Goal: Task Accomplishment & Management: Manage account settings

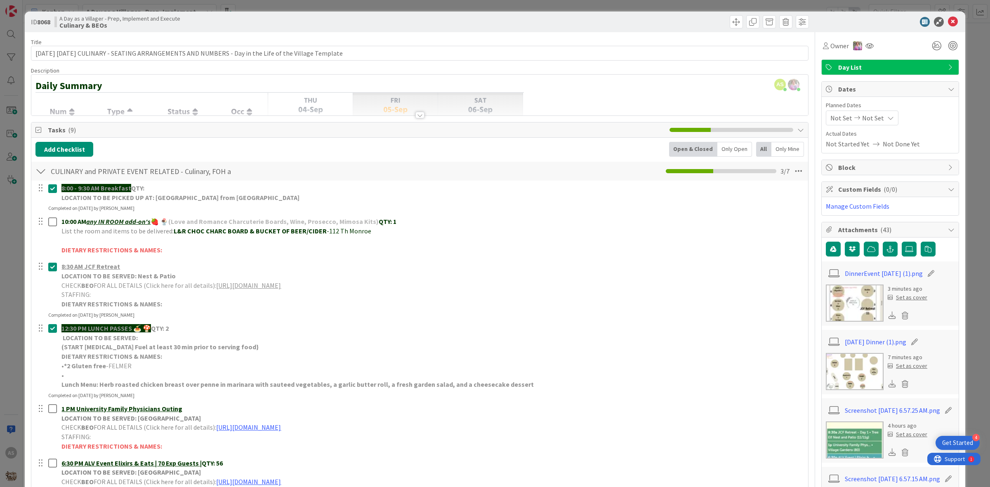
scroll to position [52, 0]
click at [948, 17] on icon at bounding box center [953, 22] width 10 height 10
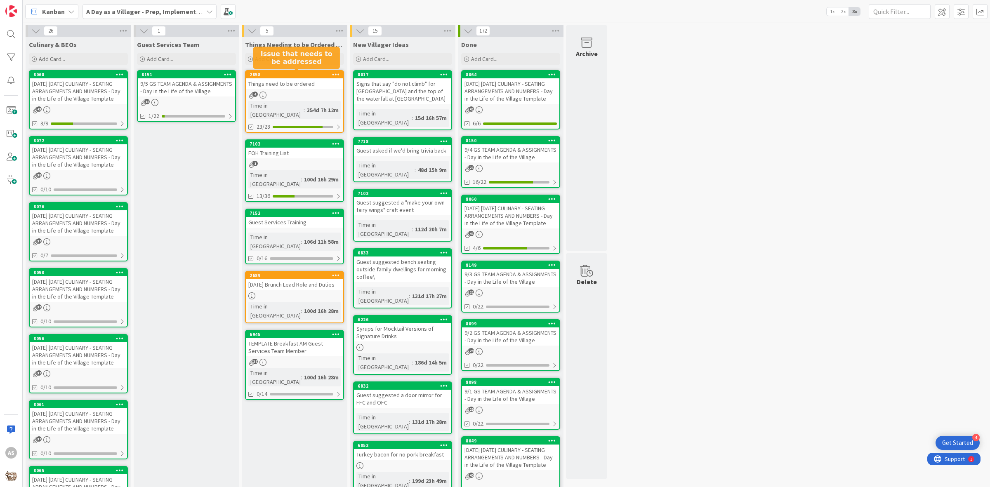
click at [305, 106] on div "354d 7h 12m" at bounding box center [323, 110] width 36 height 9
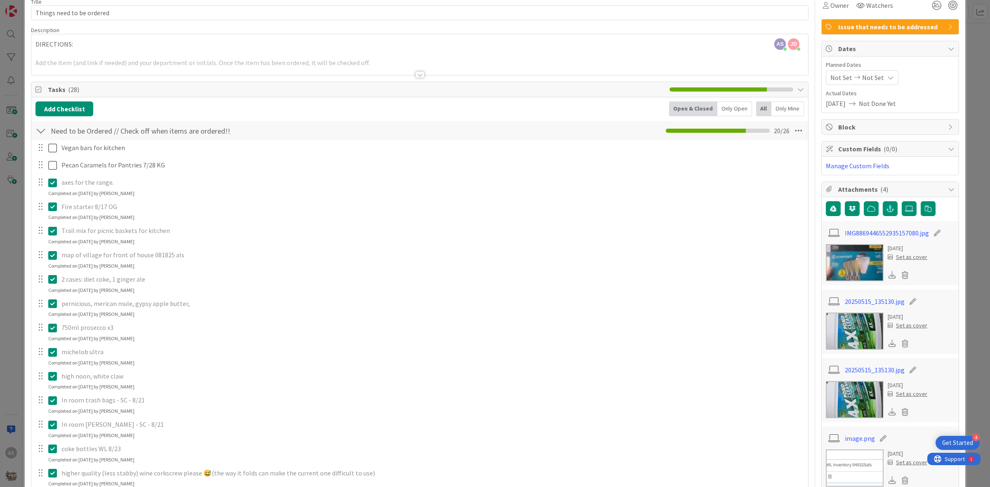
scroll to position [52, 0]
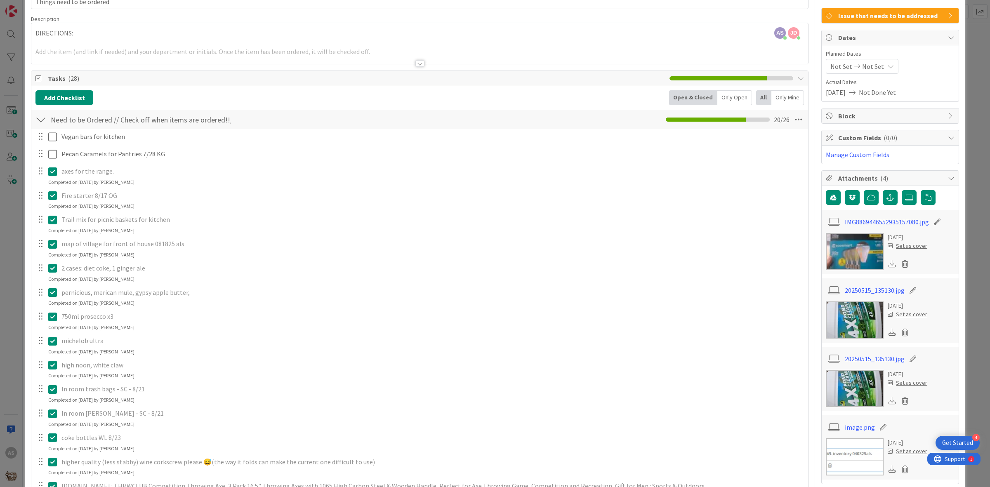
click at [52, 246] on icon at bounding box center [52, 244] width 9 height 10
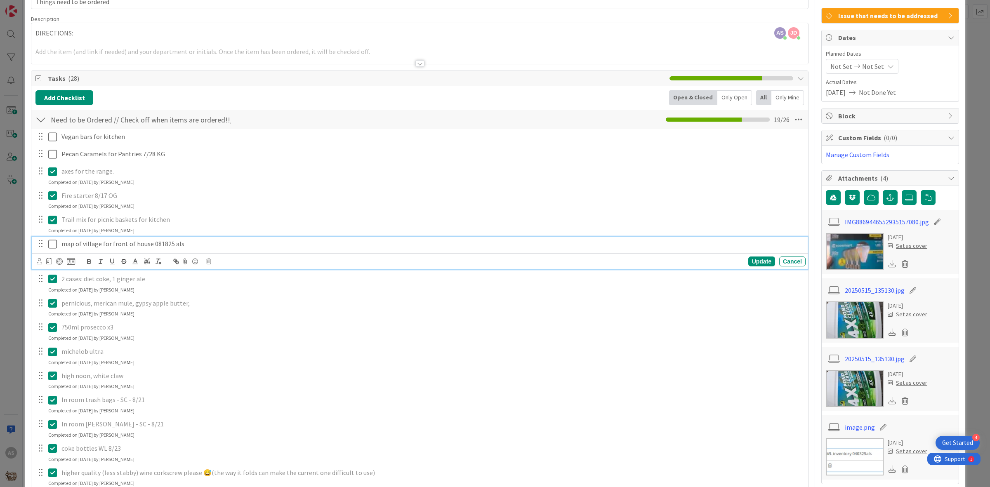
click at [209, 265] on div "Update Cancel" at bounding box center [421, 262] width 769 height 12
click at [209, 262] on icon at bounding box center [208, 262] width 5 height 6
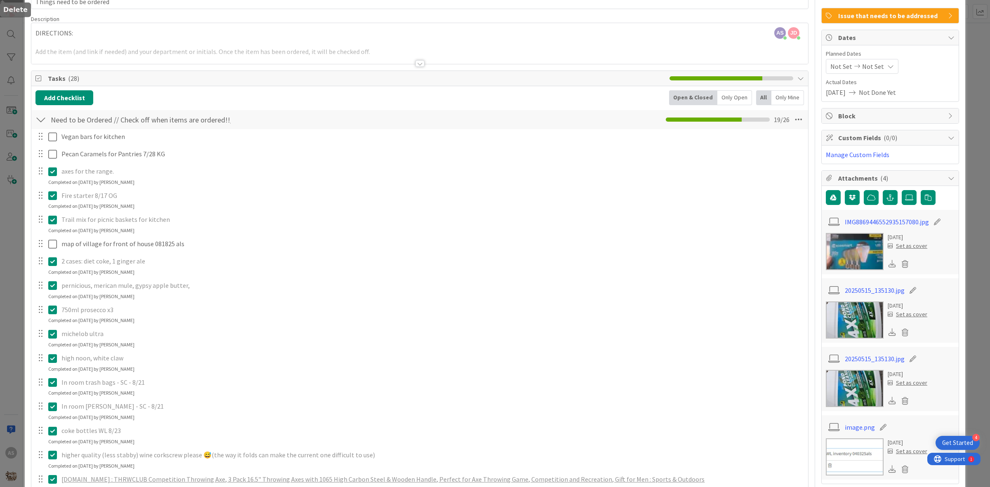
click at [236, 297] on div "Vegan bars for kitchen Update Cancel Pecan Caramels for Pantries 7/28 KG Update…" at bounding box center [419, 429] width 769 height 600
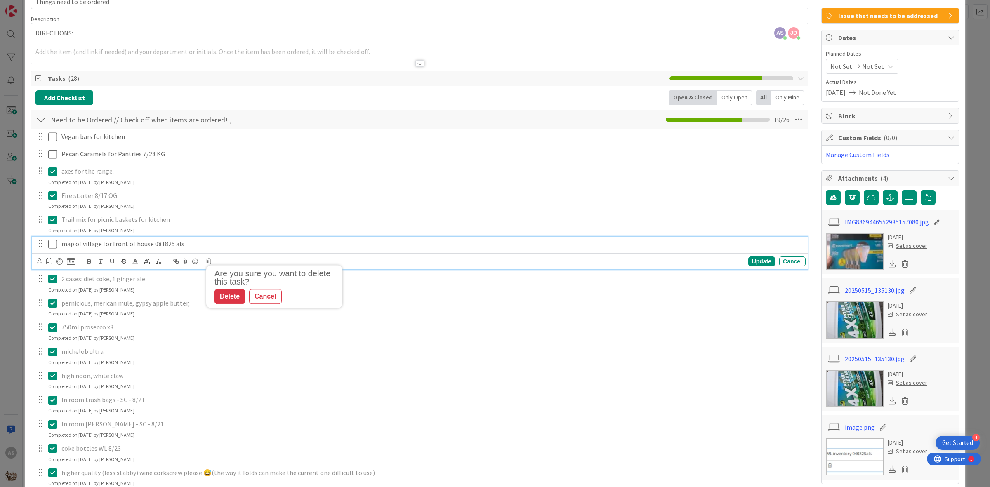
click at [156, 239] on div "map of village for front of house 081825 als" at bounding box center [432, 244] width 748 height 14
click at [210, 264] on icon at bounding box center [208, 262] width 5 height 6
click at [230, 293] on div "Delete" at bounding box center [230, 296] width 31 height 15
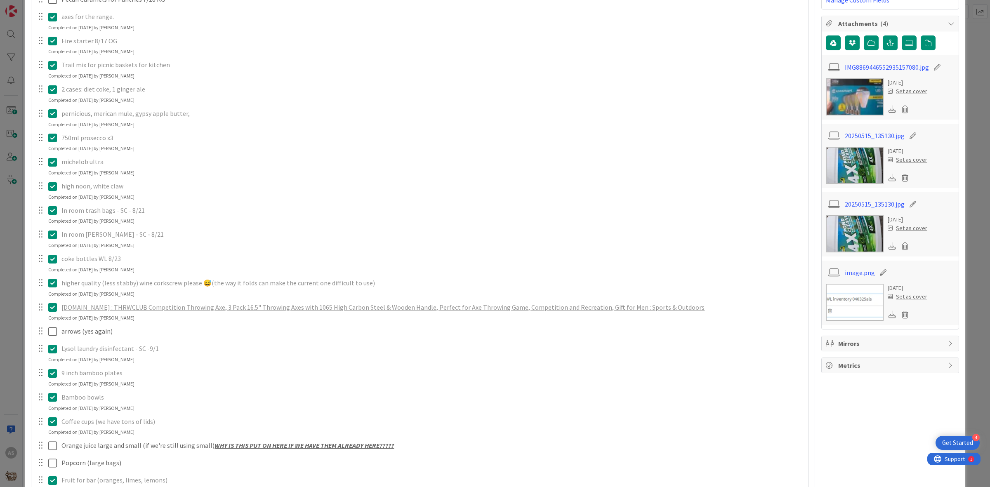
scroll to position [258, 0]
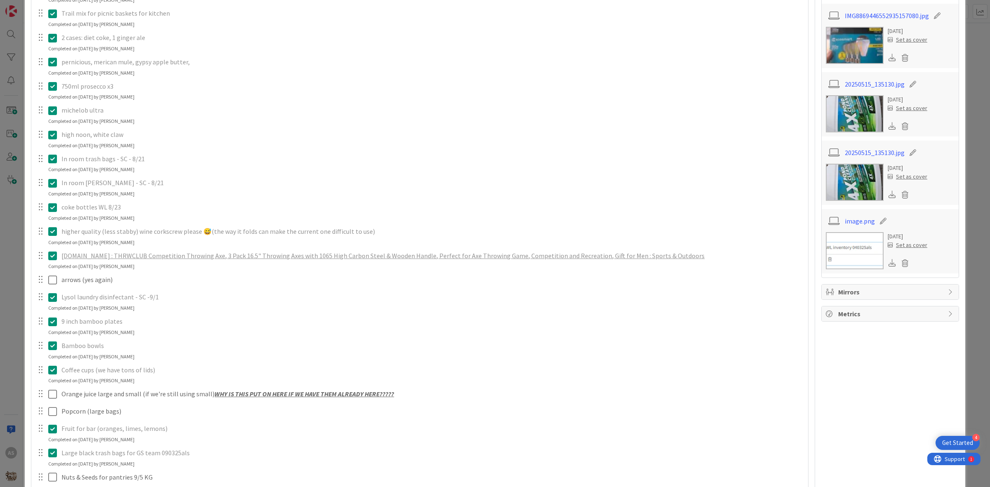
click at [56, 293] on icon at bounding box center [52, 298] width 9 height 10
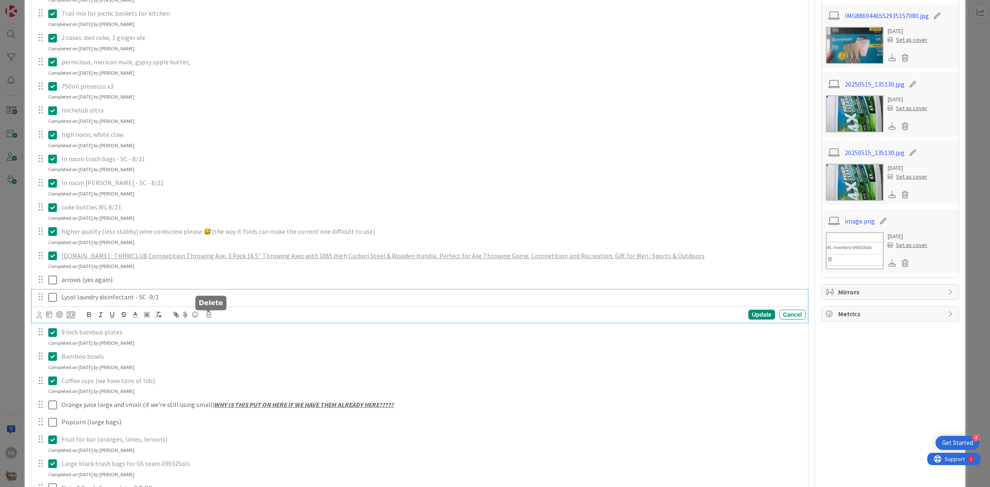
click at [208, 316] on icon at bounding box center [208, 315] width 5 height 6
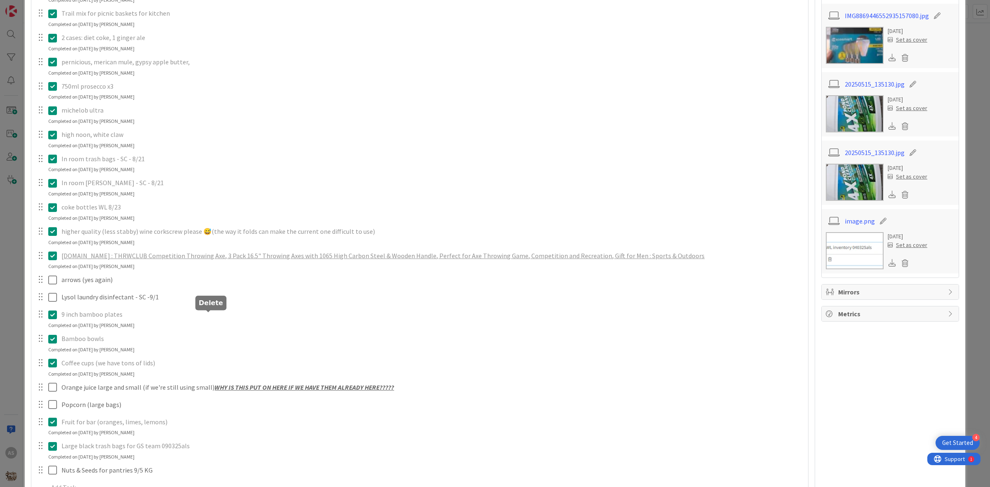
click at [227, 353] on div "Vegan bars for kitchen Update Cancel Pecan Caramels for Pantries 7/28 KG Update…" at bounding box center [419, 211] width 769 height 576
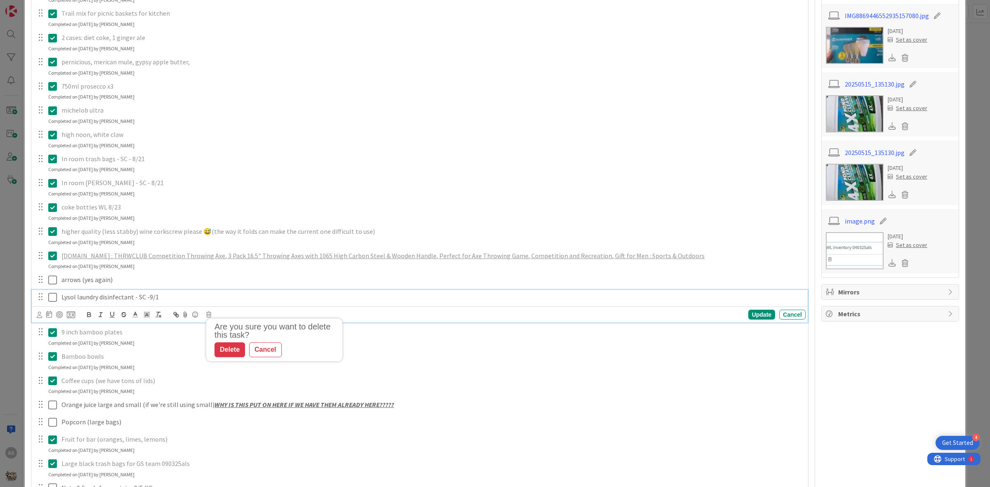
click at [158, 304] on div "Lysol laundry disinfectant - SC -9/1" at bounding box center [432, 297] width 748 height 14
click at [209, 320] on div "Are you sure you want to delete this task? Delete Cancel Update Cancel" at bounding box center [421, 315] width 769 height 12
click at [209, 319] on div "Are you sure you want to delete this task? Delete Cancel Update Cancel" at bounding box center [421, 315] width 769 height 12
click at [209, 318] on icon at bounding box center [208, 315] width 5 height 6
click at [236, 357] on div "Delete" at bounding box center [230, 350] width 31 height 15
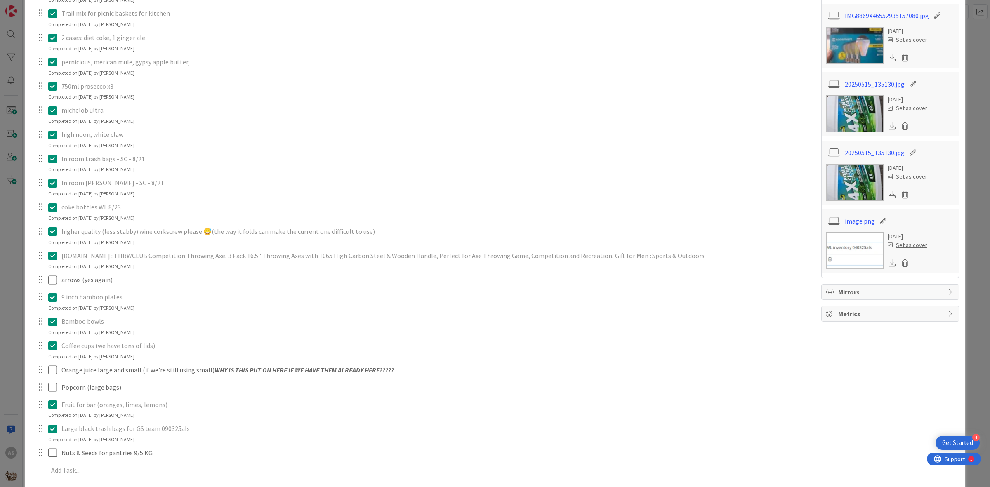
scroll to position [310, 0]
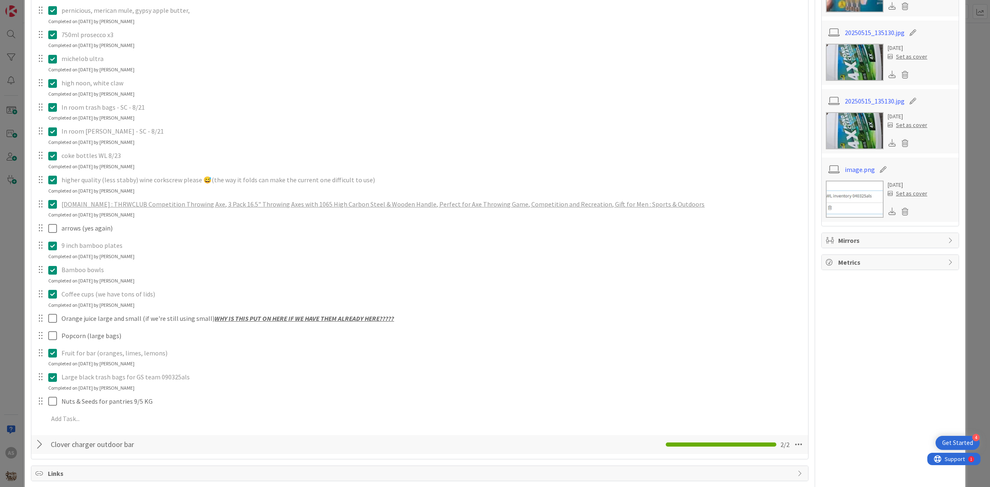
click at [52, 382] on icon at bounding box center [52, 378] width 9 height 10
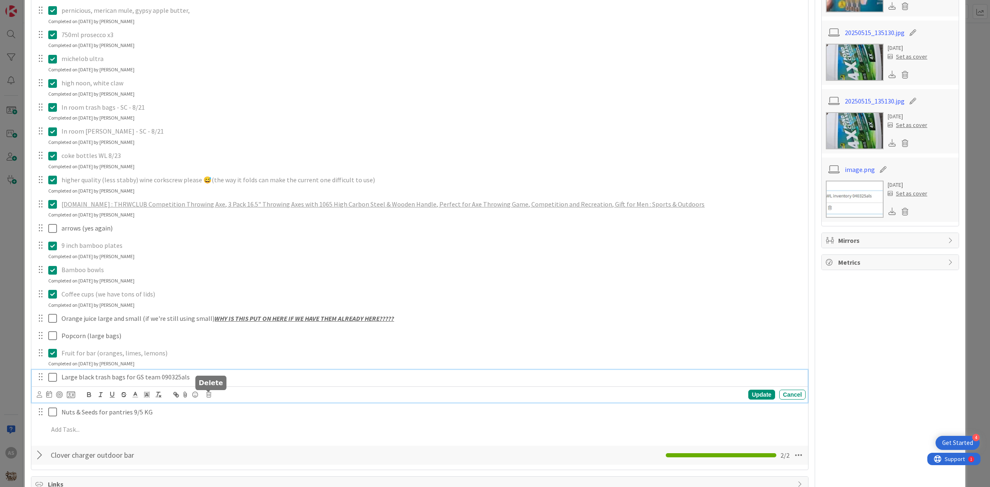
click at [209, 395] on icon at bounding box center [208, 395] width 5 height 6
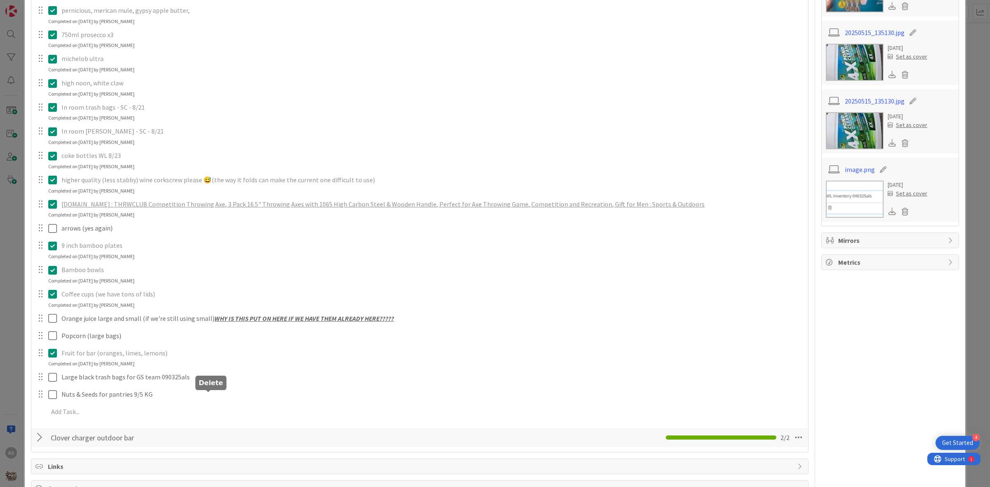
click at [232, 432] on div "Add Checklist Open & Closed Only Open All Only Mine Need to be Ordered // Check…" at bounding box center [419, 140] width 769 height 616
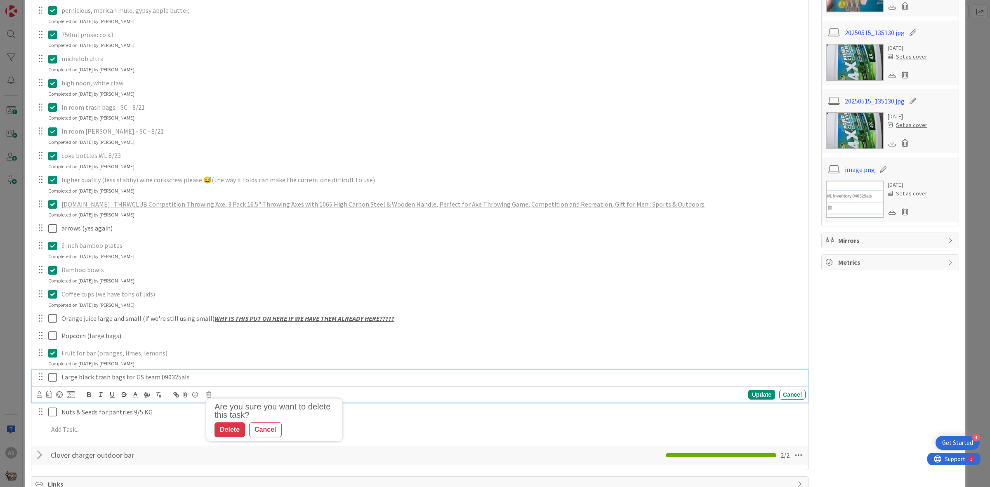
click at [182, 379] on p "Large black trash bags for GS team 090325als" at bounding box center [431, 377] width 741 height 9
click at [209, 395] on icon at bounding box center [208, 395] width 5 height 6
click at [232, 428] on div "Delete" at bounding box center [230, 430] width 31 height 15
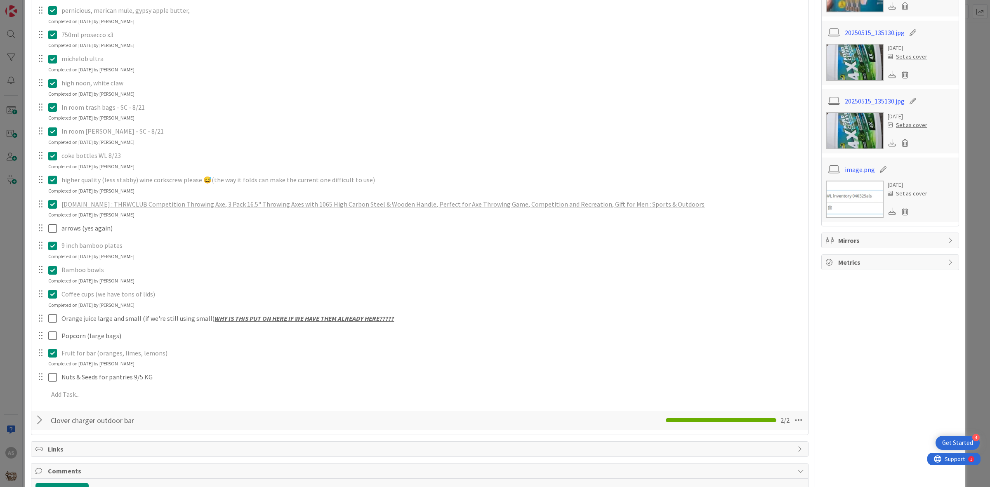
click at [55, 356] on icon at bounding box center [52, 353] width 9 height 10
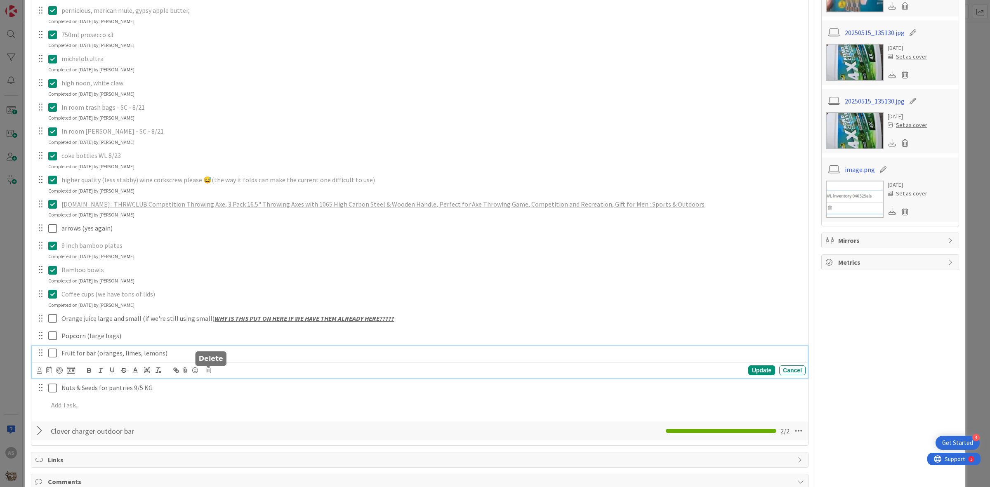
click at [211, 369] on body "4 Get Started AS Kanban A Day as a Villager - Prep, Implement and Execute 1x 2x…" at bounding box center [495, 243] width 990 height 487
click at [208, 370] on icon at bounding box center [208, 371] width 5 height 6
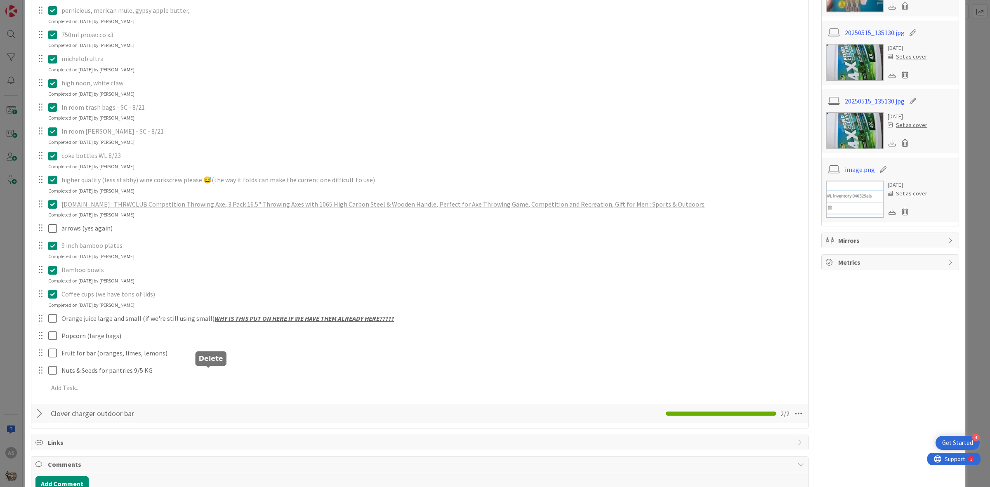
click at [238, 402] on div "Add Checklist Open & Closed Only Open All Only Mine Need to be Ordered // Check…" at bounding box center [419, 128] width 769 height 592
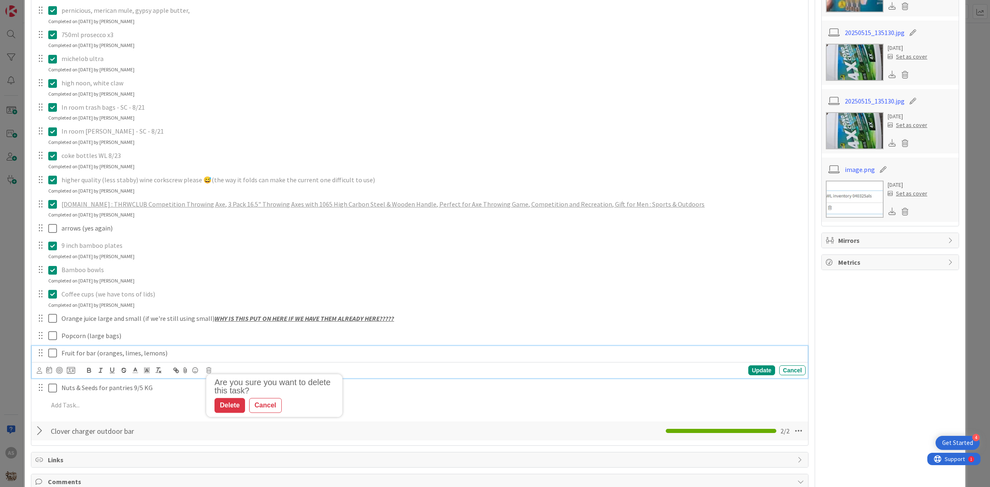
click at [175, 353] on p "Fruit for bar (oranges, limes, lemons)" at bounding box center [431, 353] width 741 height 9
click at [211, 372] on icon at bounding box center [208, 371] width 5 height 6
click at [229, 403] on div "Delete" at bounding box center [230, 405] width 31 height 15
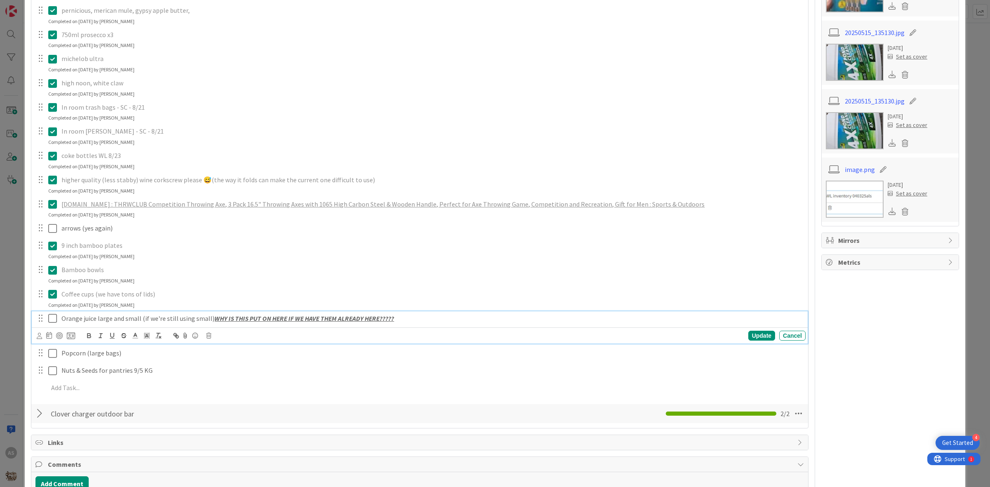
click at [403, 321] on p "Orange juice large and small (if we're still using small) WHY IS THIS PUT ON HE…" at bounding box center [431, 318] width 741 height 9
click at [208, 337] on icon at bounding box center [208, 336] width 5 height 6
click at [239, 377] on div "Delete" at bounding box center [230, 371] width 31 height 15
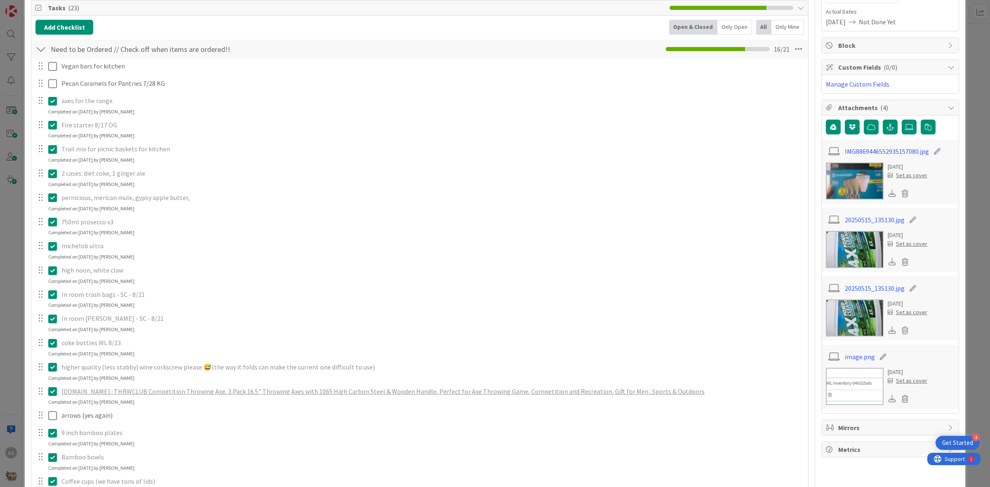
scroll to position [103, 0]
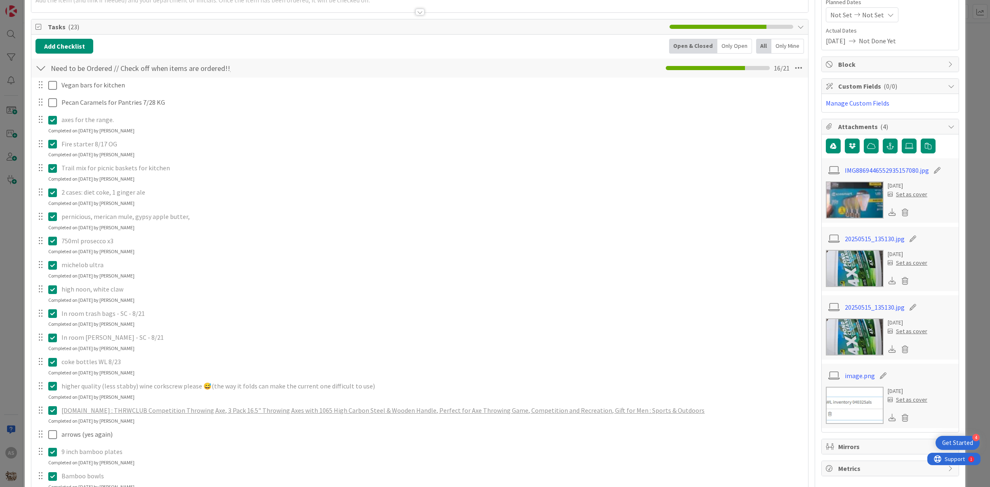
click at [52, 192] on icon at bounding box center [52, 193] width 9 height 10
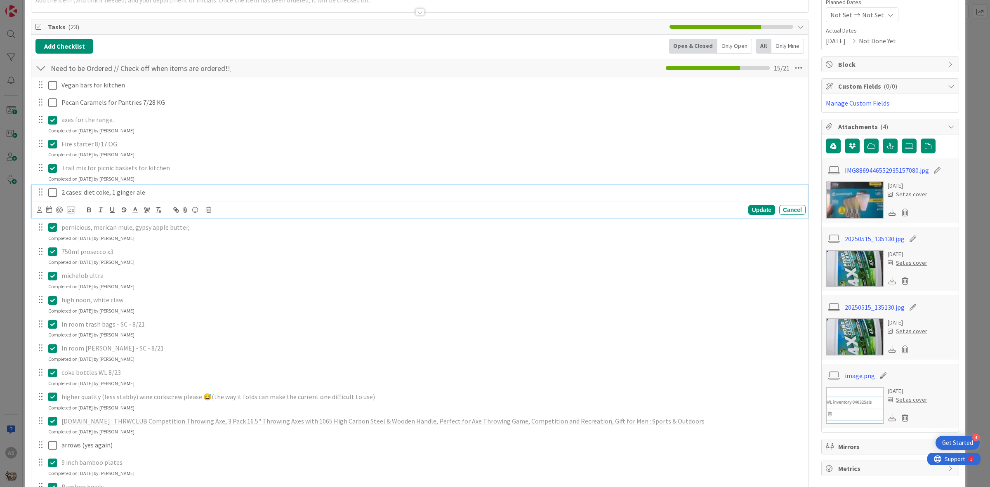
click at [158, 191] on p "2 cases: diet coke, 1 ginger ale" at bounding box center [431, 192] width 741 height 9
click at [201, 194] on p "2 cases: diet coke, 1 ginger ale (only diet coke cam eon 9/5 RR)" at bounding box center [431, 192] width 741 height 9
click at [260, 191] on p "2 cases: diet coke, 1 ginger ale (only diet coke came on 9/5 RR)" at bounding box center [431, 192] width 741 height 9
click at [763, 208] on div "Update" at bounding box center [762, 210] width 27 height 10
click at [52, 194] on icon at bounding box center [52, 193] width 9 height 10
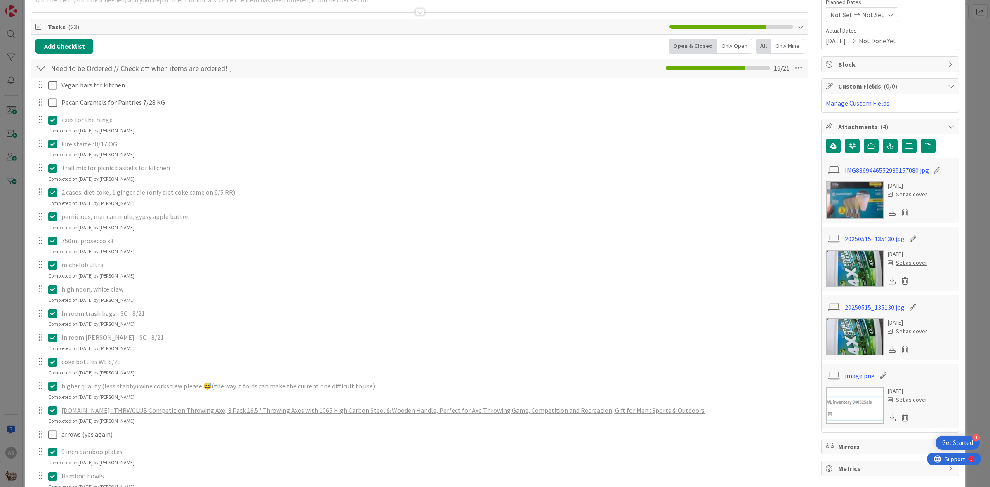
scroll to position [155, 0]
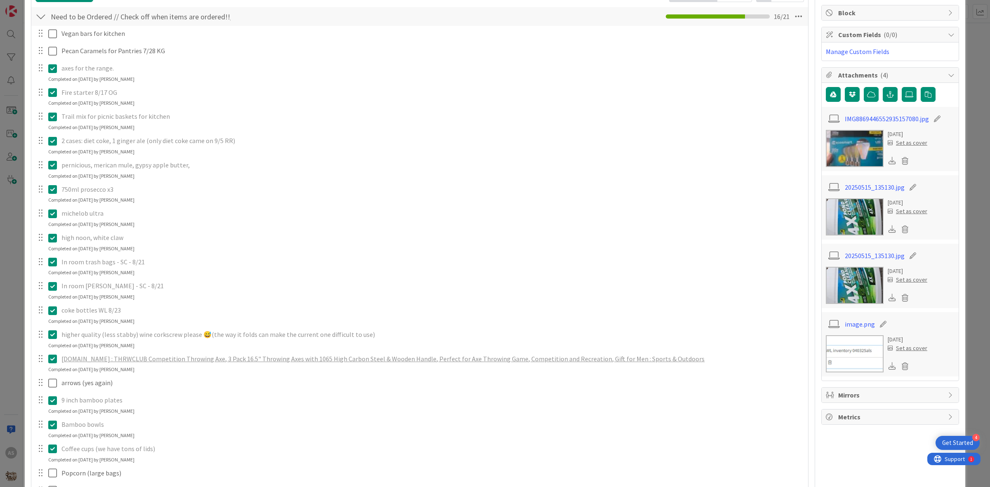
click at [54, 288] on icon at bounding box center [52, 286] width 9 height 10
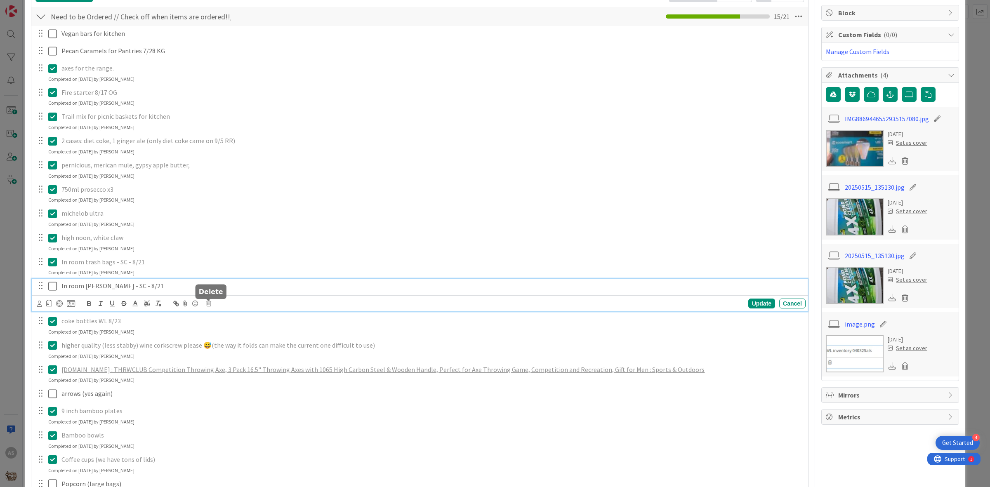
click at [213, 302] on div "Update Cancel" at bounding box center [421, 304] width 769 height 12
click at [211, 302] on icon at bounding box center [208, 304] width 5 height 6
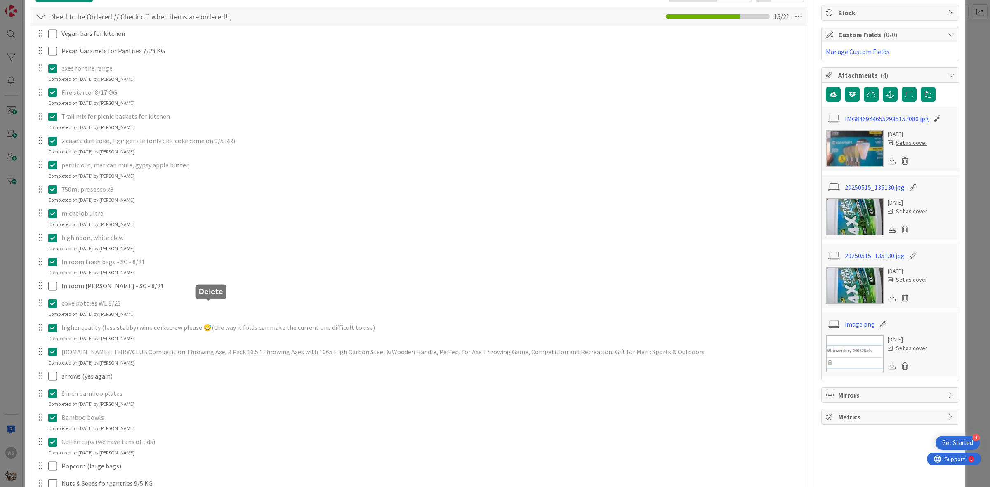
click at [226, 334] on div "Vegan bars for kitchen Update Cancel Pecan Caramels for Pantries 7/28 KG Update…" at bounding box center [419, 269] width 769 height 486
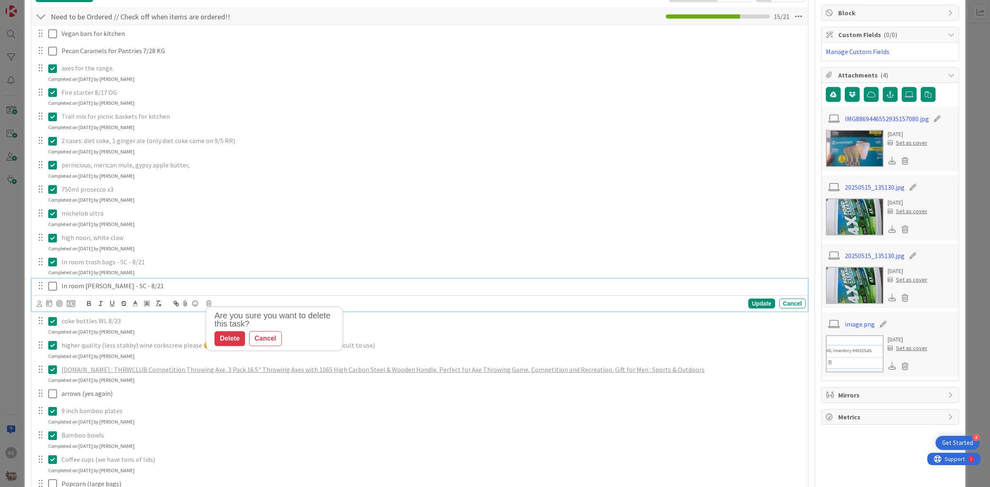
click at [154, 290] on p "In room [PERSON_NAME] - SC - 8/21" at bounding box center [431, 285] width 741 height 9
click at [209, 305] on icon at bounding box center [208, 304] width 5 height 6
click at [237, 339] on div "Delete" at bounding box center [230, 338] width 31 height 15
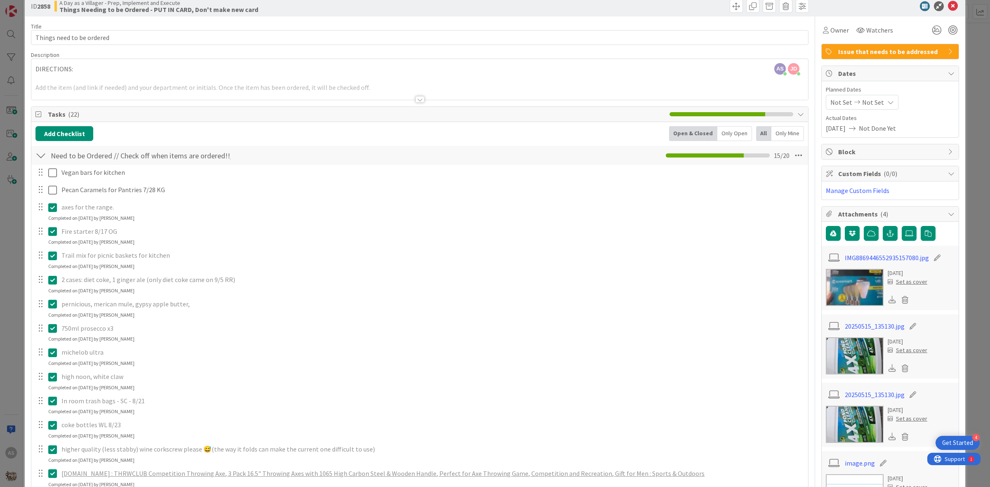
scroll to position [0, 0]
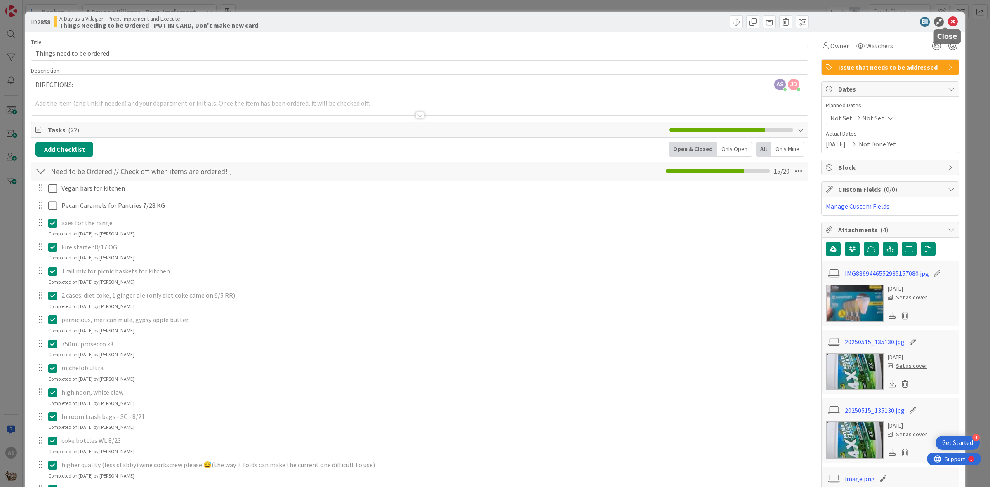
click at [948, 24] on icon at bounding box center [953, 22] width 10 height 10
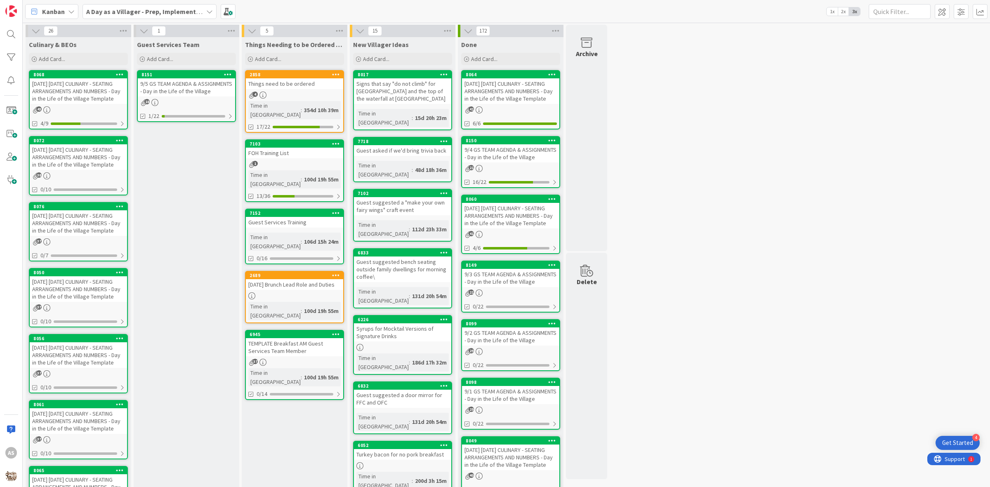
click at [207, 99] on div "18" at bounding box center [186, 102] width 97 height 7
